Goal: Task Accomplishment & Management: Complete application form

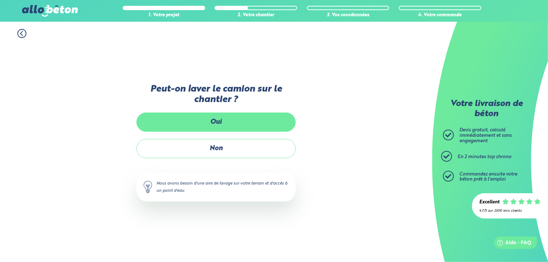
click at [215, 122] on label "Oui" at bounding box center [216, 122] width 159 height 19
click at [0, 0] on input "Oui" at bounding box center [0, 0] width 0 height 0
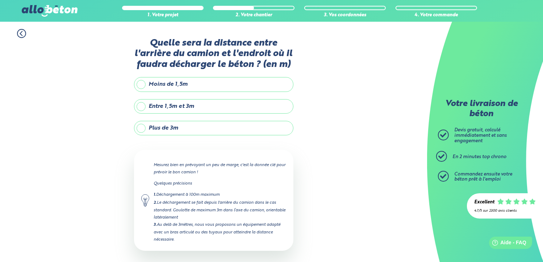
click at [145, 85] on label "Moins de 1,5m" at bounding box center [213, 84] width 159 height 14
click at [0, 0] on input "Moins de 1,5m" at bounding box center [0, 0] width 0 height 0
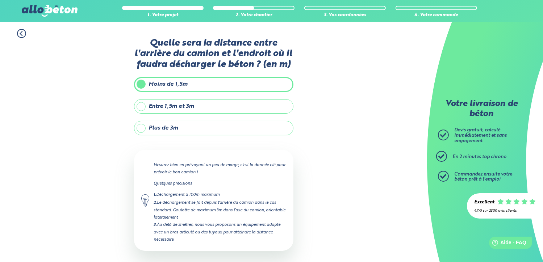
scroll to position [30, 0]
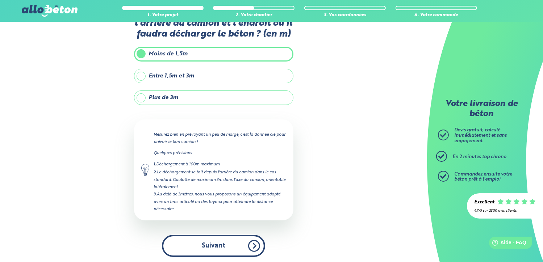
click at [231, 243] on button "Suivant" at bounding box center [213, 246] width 103 height 22
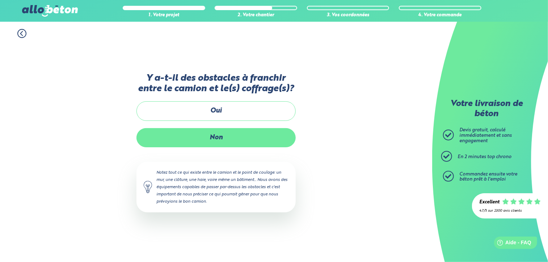
click at [226, 136] on label "Non" at bounding box center [216, 137] width 159 height 19
click at [0, 0] on input "Non" at bounding box center [0, 0] width 0 height 0
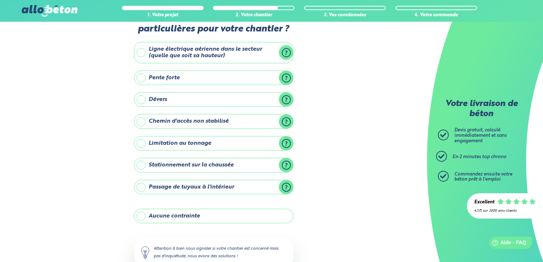
scroll to position [36, 0]
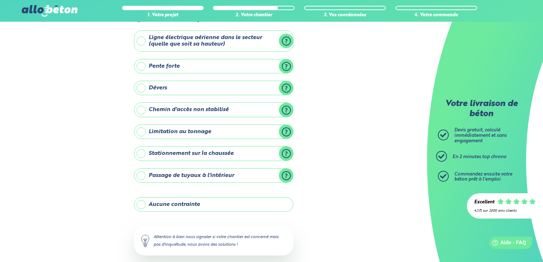
click at [217, 206] on label "Aucune contrainte" at bounding box center [213, 204] width 159 height 14
click at [0, 0] on input "Aucune contrainte" at bounding box center [0, 0] width 0 height 0
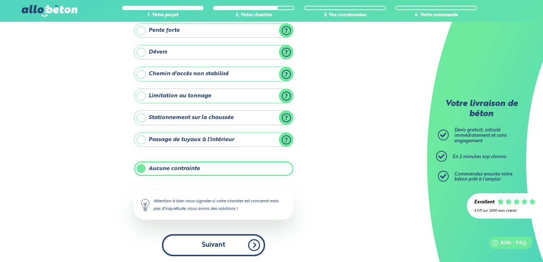
click at [238, 241] on button "Suivant" at bounding box center [213, 245] width 103 height 22
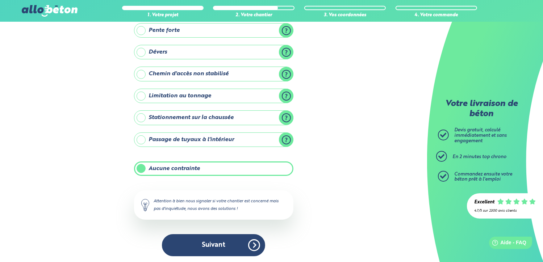
scroll to position [10, 0]
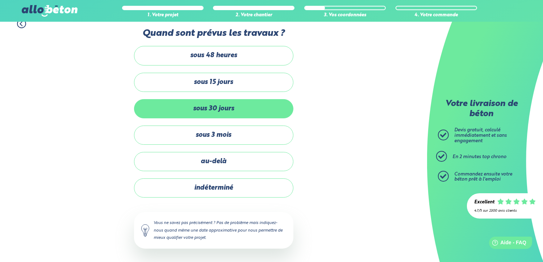
click at [232, 107] on label "sous 30 jours" at bounding box center [213, 108] width 159 height 19
click at [0, 0] on input "sous 30 jours" at bounding box center [0, 0] width 0 height 0
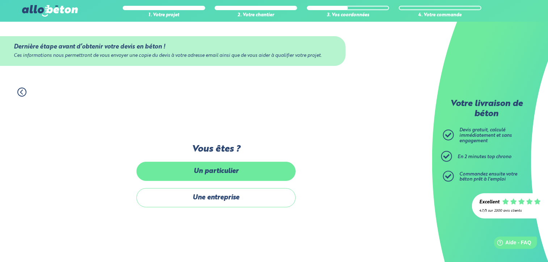
click at [236, 172] on label "Un particulier" at bounding box center [216, 171] width 159 height 19
click at [0, 0] on input "Un particulier" at bounding box center [0, 0] width 0 height 0
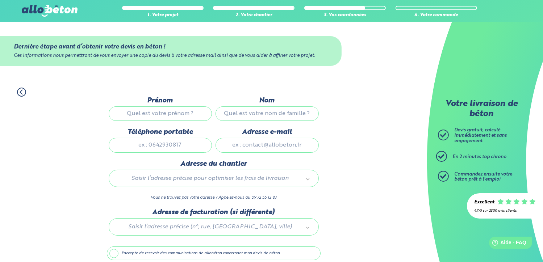
click at [158, 111] on input "Prénom" at bounding box center [160, 113] width 103 height 14
click at [391, 92] on div "1. Votre projet 2. Votre chantier 3. Vos coordonnées 4. Votre commande" at bounding box center [213, 88] width 427 height 16
click at [193, 110] on input "Prénom" at bounding box center [160, 113] width 103 height 14
type input "jacky"
type input "sagnier"
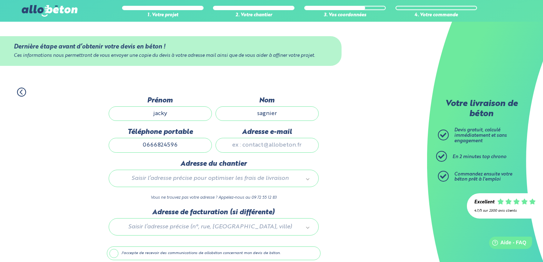
type input "0666824596"
type input "[EMAIL_ADDRESS][DOMAIN_NAME]"
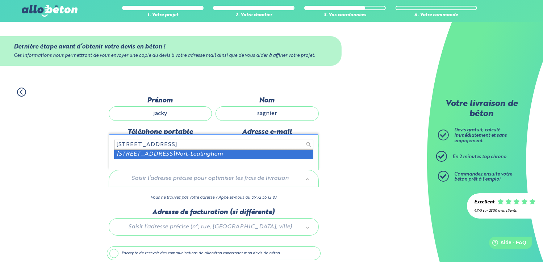
type input "[STREET_ADDRESS]"
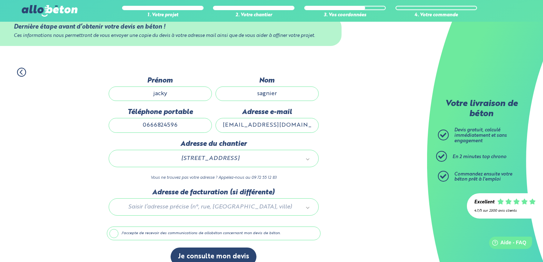
scroll to position [30, 0]
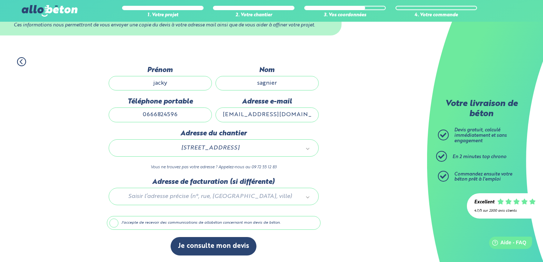
click at [217, 194] on div at bounding box center [214, 195] width 214 height 34
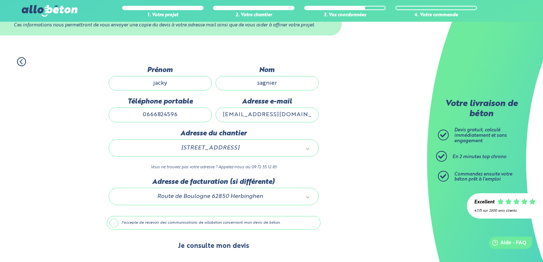
click at [223, 243] on button "Je consulte mon devis" at bounding box center [214, 246] width 86 height 18
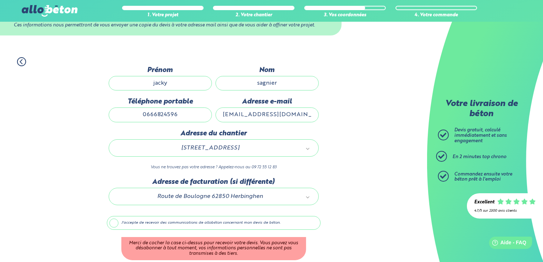
click at [126, 224] on label "J'accepte de recevoir des communications de allobéton concernant mon devis de b…" at bounding box center [214, 223] width 214 height 14
click at [0, 0] on input "J'accepte de recevoir des communications de allobéton concernant mon devis de b…" at bounding box center [0, 0] width 0 height 0
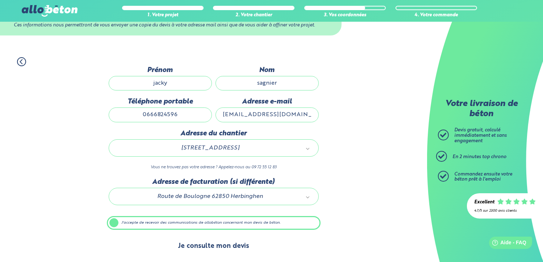
scroll to position [30, 0]
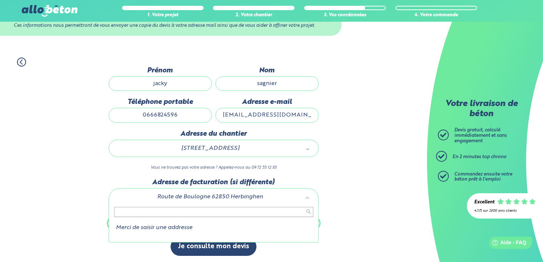
click at [168, 229] on li "Merci de saisir une addresse" at bounding box center [213, 228] width 199 height 7
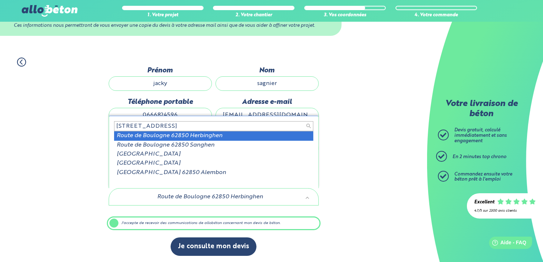
type input "[STREET_ADDRESS]"
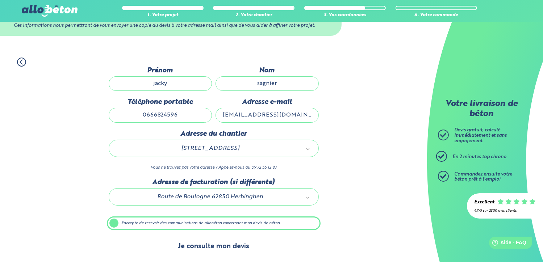
click at [207, 246] on button "Je consulte mon devis" at bounding box center [214, 247] width 86 height 18
